Goal: Transaction & Acquisition: Purchase product/service

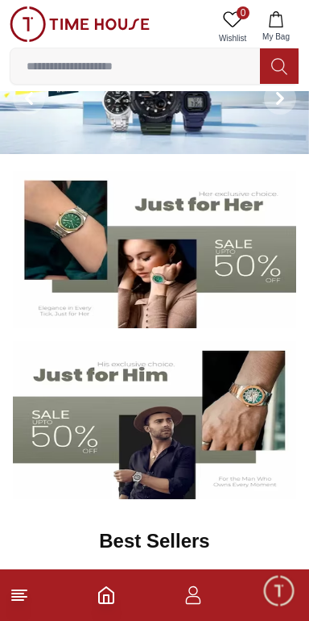
scroll to position [54, 0]
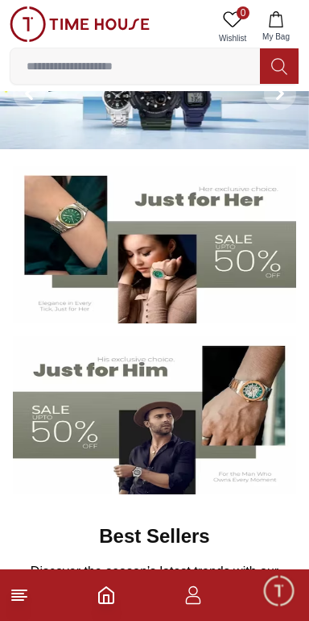
click at [194, 69] on input at bounding box center [135, 66] width 250 height 32
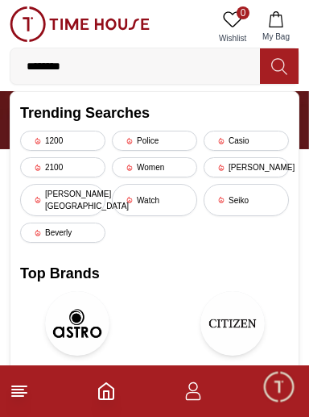
type input "********"
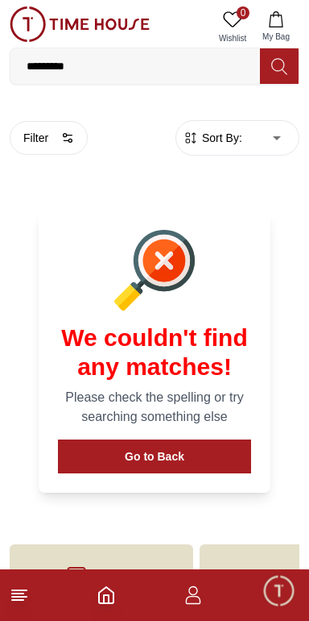
click at [152, 61] on input "********" at bounding box center [135, 66] width 250 height 32
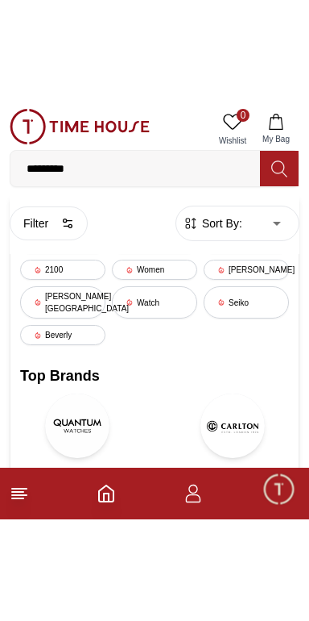
scroll to position [88, 0]
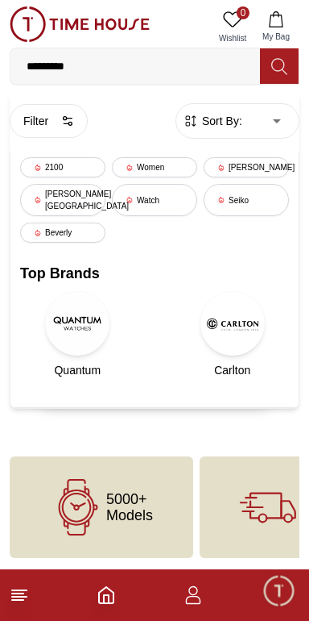
click at [127, 498] on span "5000+ Models" at bounding box center [129, 507] width 47 height 32
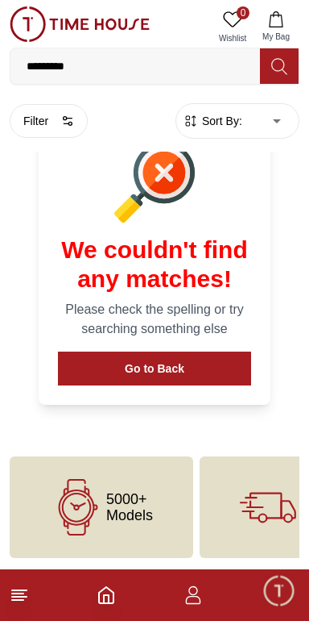
click at [284, 118] on body "100% Genuine products with International Warranty Shop From [GEOGRAPHIC_DATA] |…" at bounding box center [154, 235] width 309 height 646
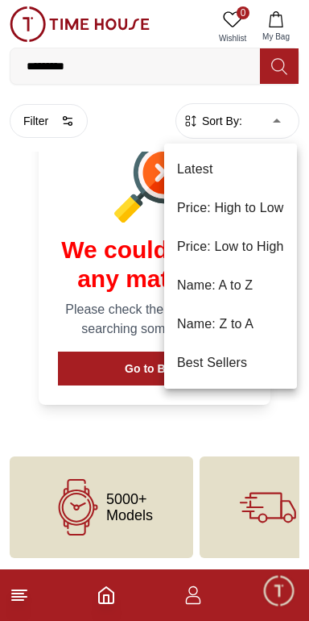
click at [255, 252] on li "Price: Low to High" at bounding box center [230, 246] width 133 height 39
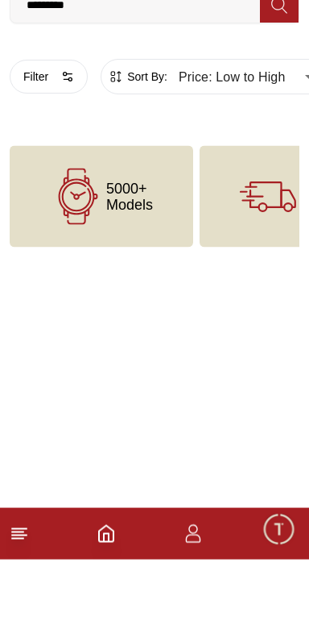
type input "******"
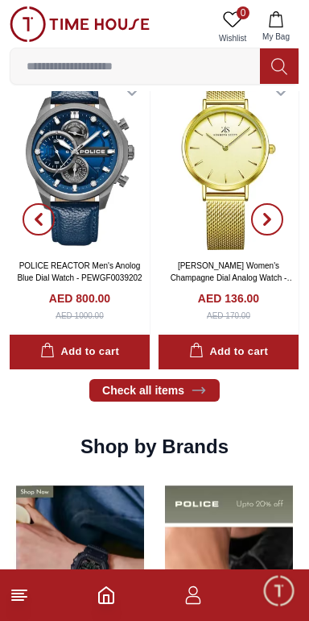
scroll to position [1061, 0]
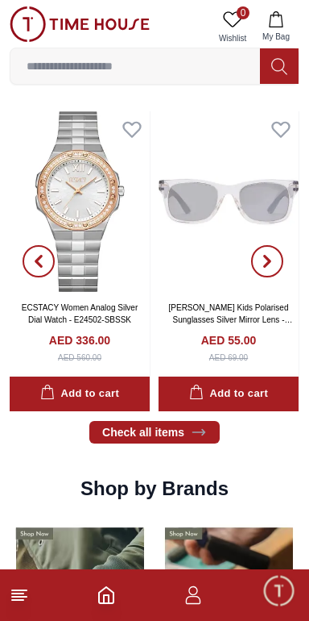
click at [268, 268] on span "button" at bounding box center [267, 261] width 32 height 32
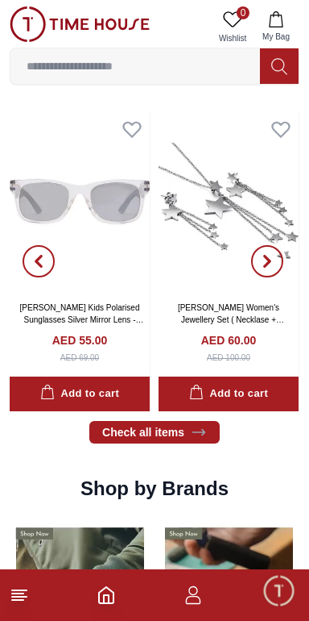
click at [270, 262] on icon "button" at bounding box center [267, 261] width 13 height 13
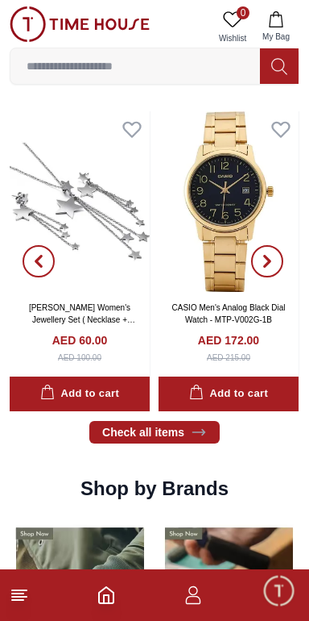
click at [268, 265] on icon "button" at bounding box center [267, 261] width 13 height 13
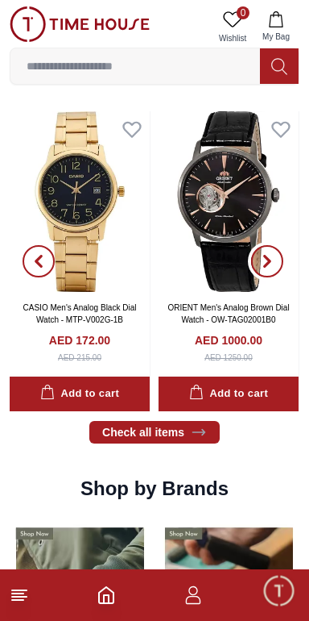
click at [273, 261] on icon "button" at bounding box center [267, 261] width 13 height 13
click at [266, 262] on icon "button" at bounding box center [267, 261] width 5 height 10
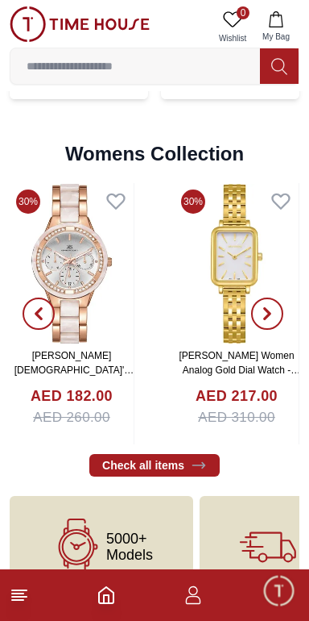
scroll to position [3685, 0]
